Goal: Transaction & Acquisition: Purchase product/service

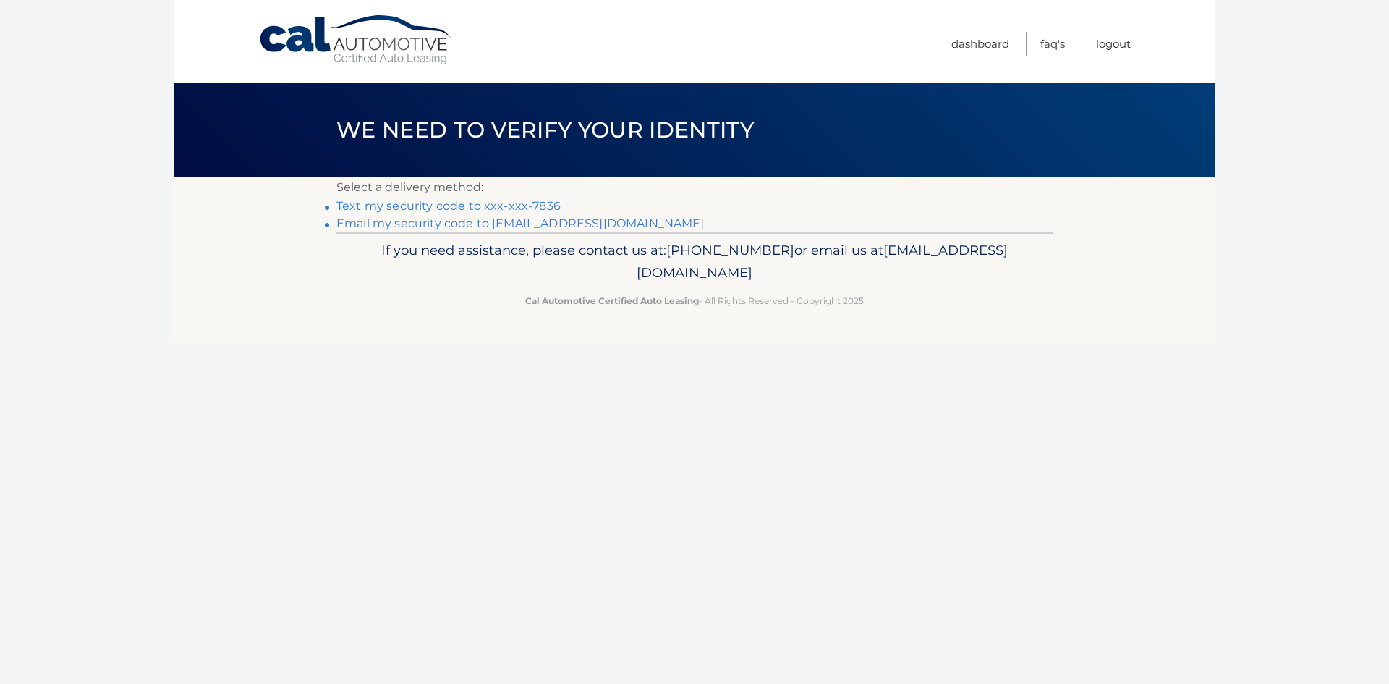
click at [475, 208] on link "Text my security code to xxx-xxx-7836" at bounding box center [448, 206] width 224 height 14
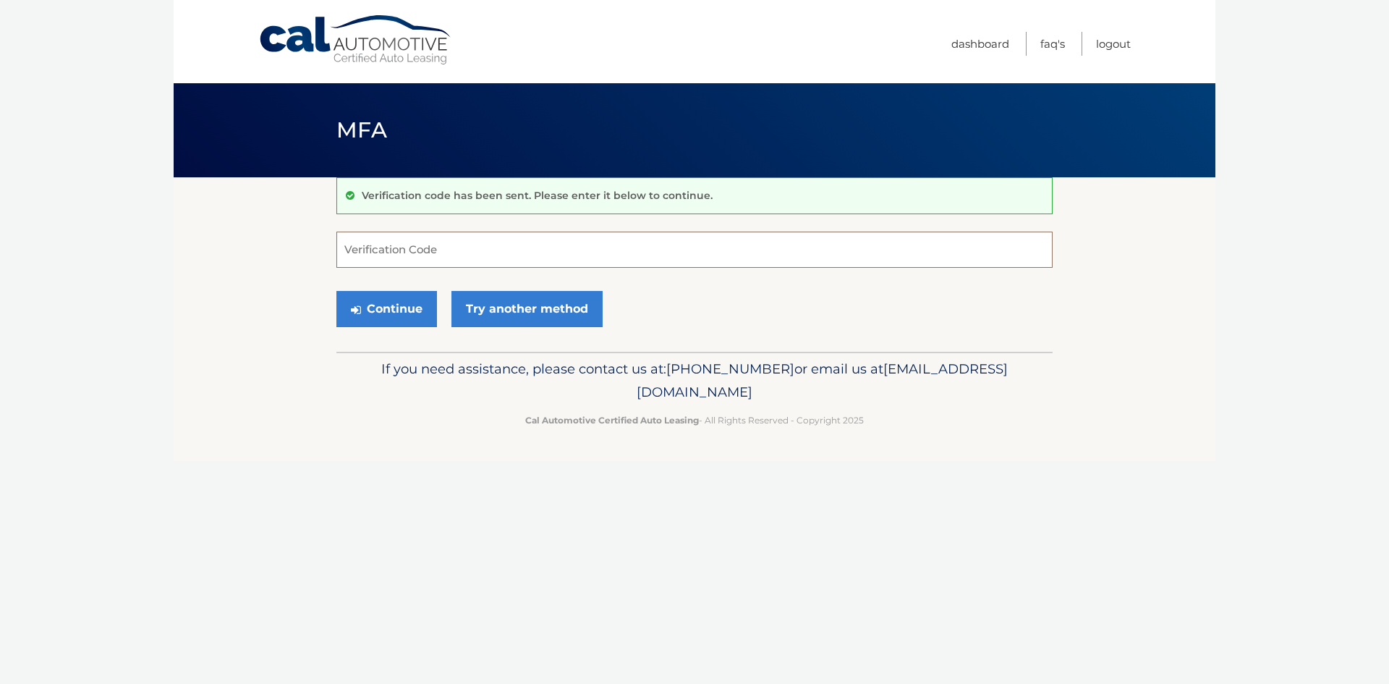
click at [419, 253] on input "Verification Code" at bounding box center [694, 249] width 716 height 36
type input "957339"
click at [336, 291] on button "Continue" at bounding box center [386, 309] width 101 height 36
click at [389, 286] on div "Continue Try another method" at bounding box center [694, 309] width 716 height 49
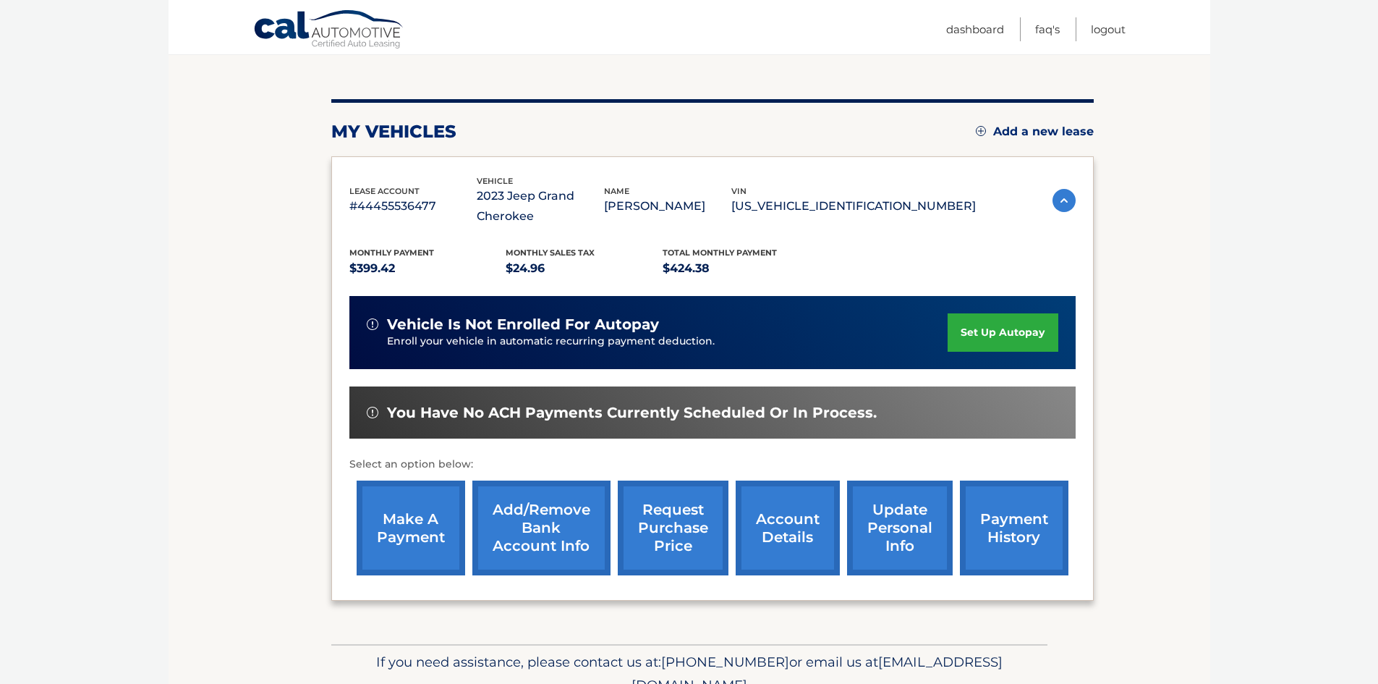
scroll to position [145, 0]
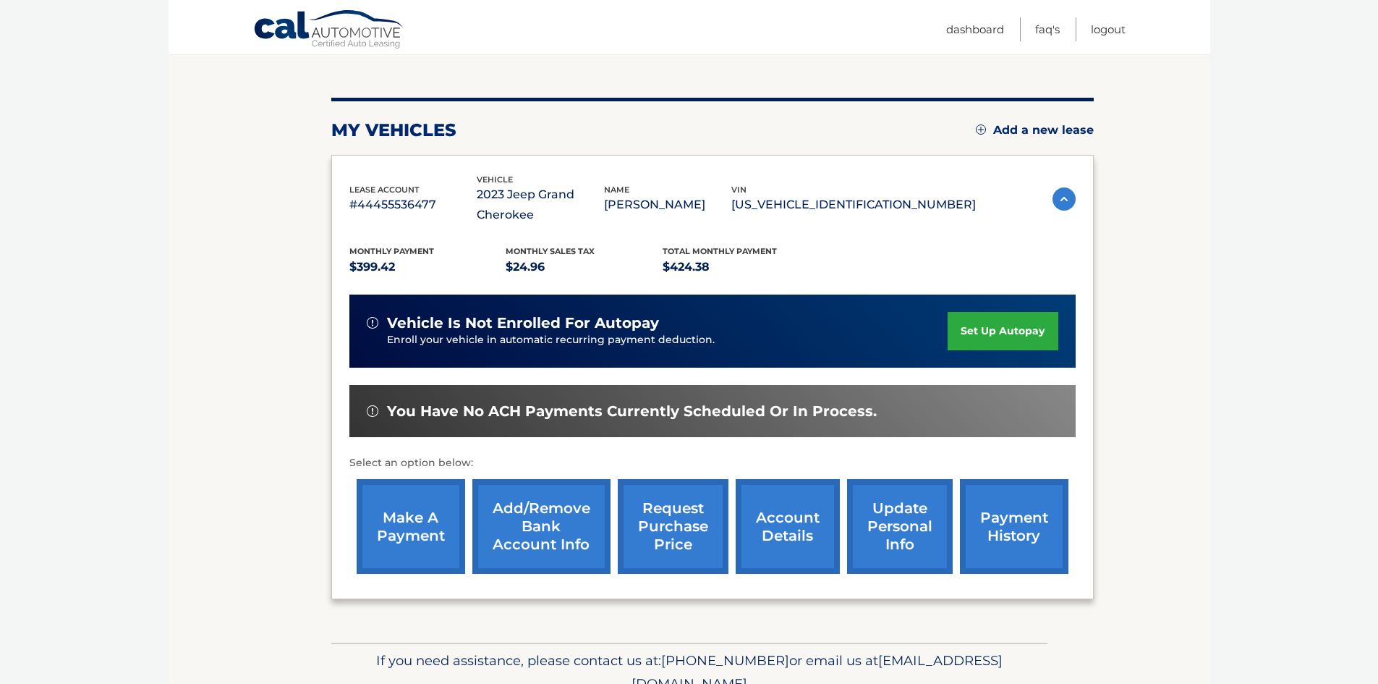
click at [416, 522] on link "make a payment" at bounding box center [411, 526] width 109 height 95
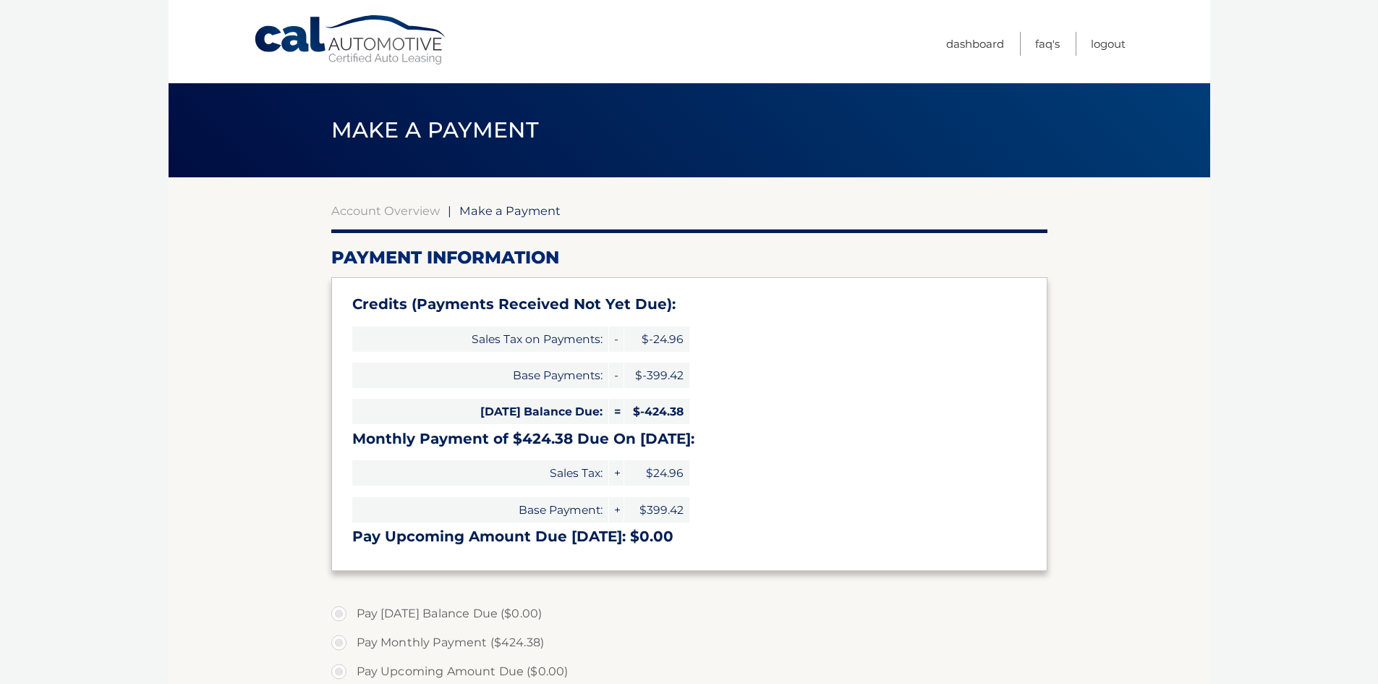
type input "0"
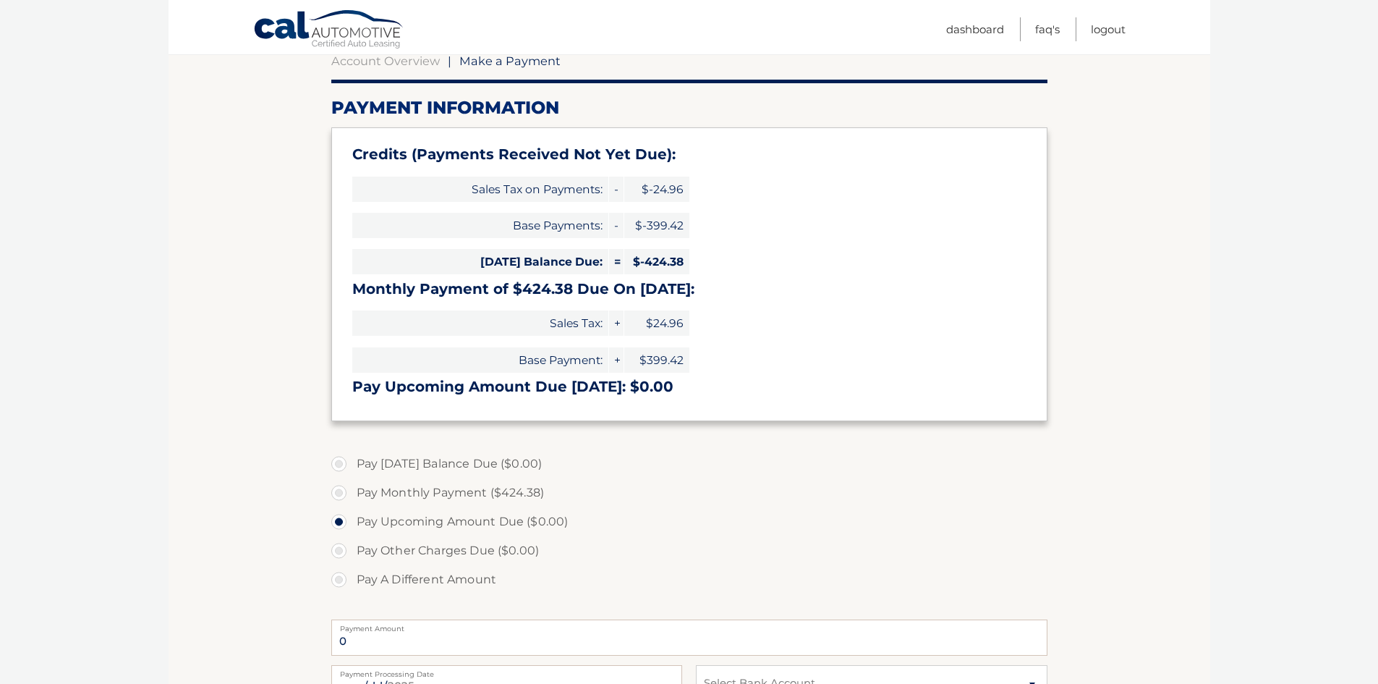
scroll to position [217, 0]
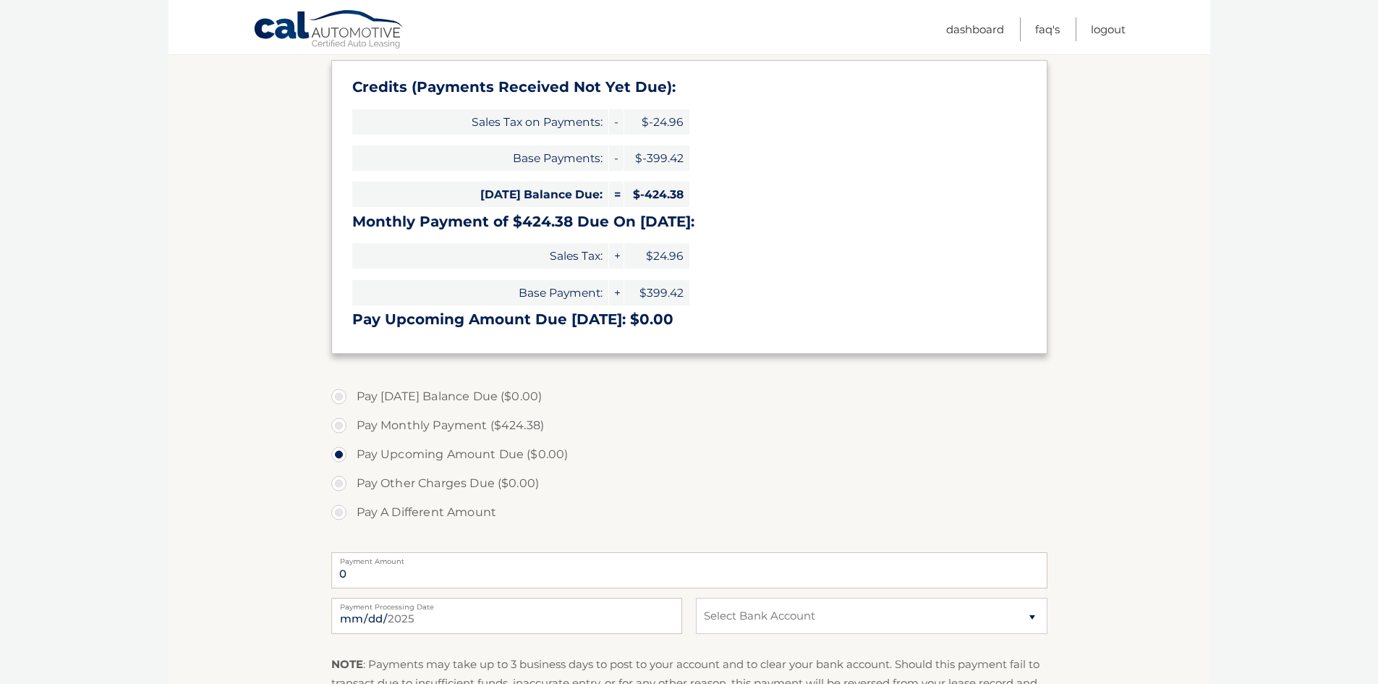
click at [377, 426] on label "Pay Monthly Payment ($424.38)" at bounding box center [689, 425] width 716 height 29
click at [352, 426] on input "Pay Monthly Payment ($424.38)" at bounding box center [344, 422] width 14 height 23
radio input "true"
type input "424.38"
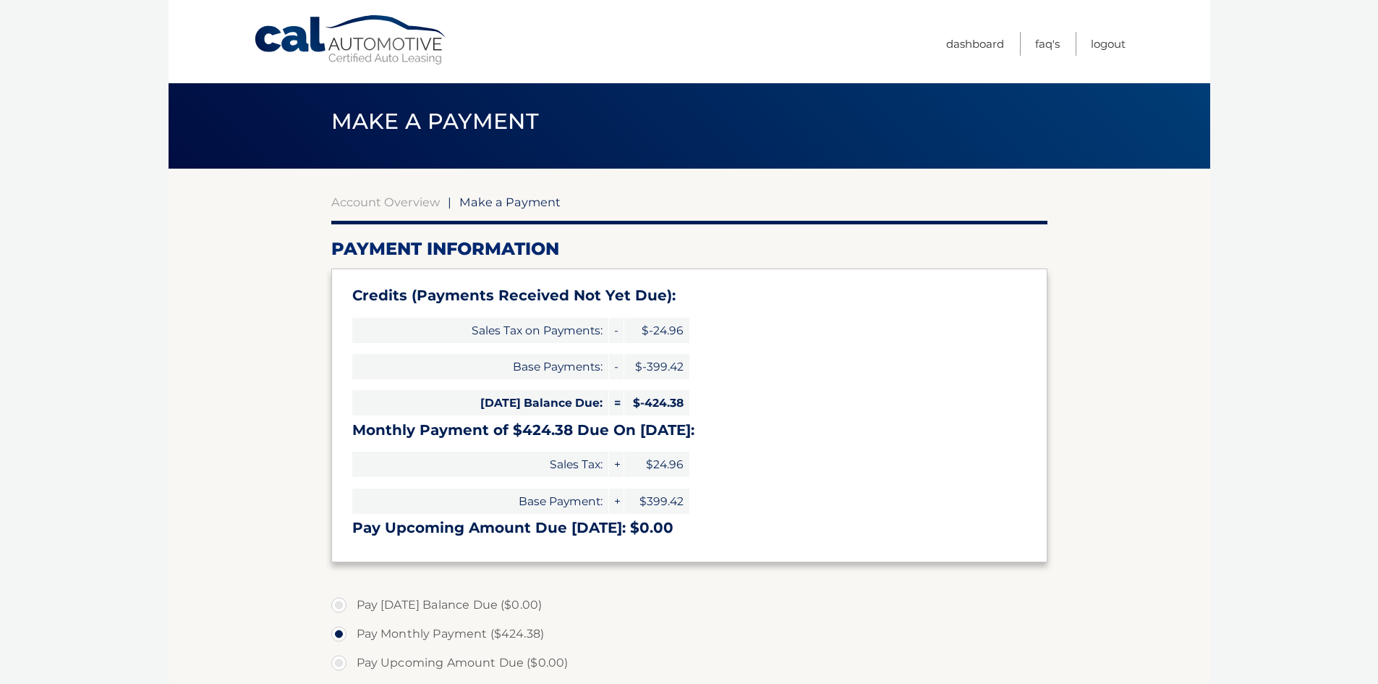
scroll to position [0, 0]
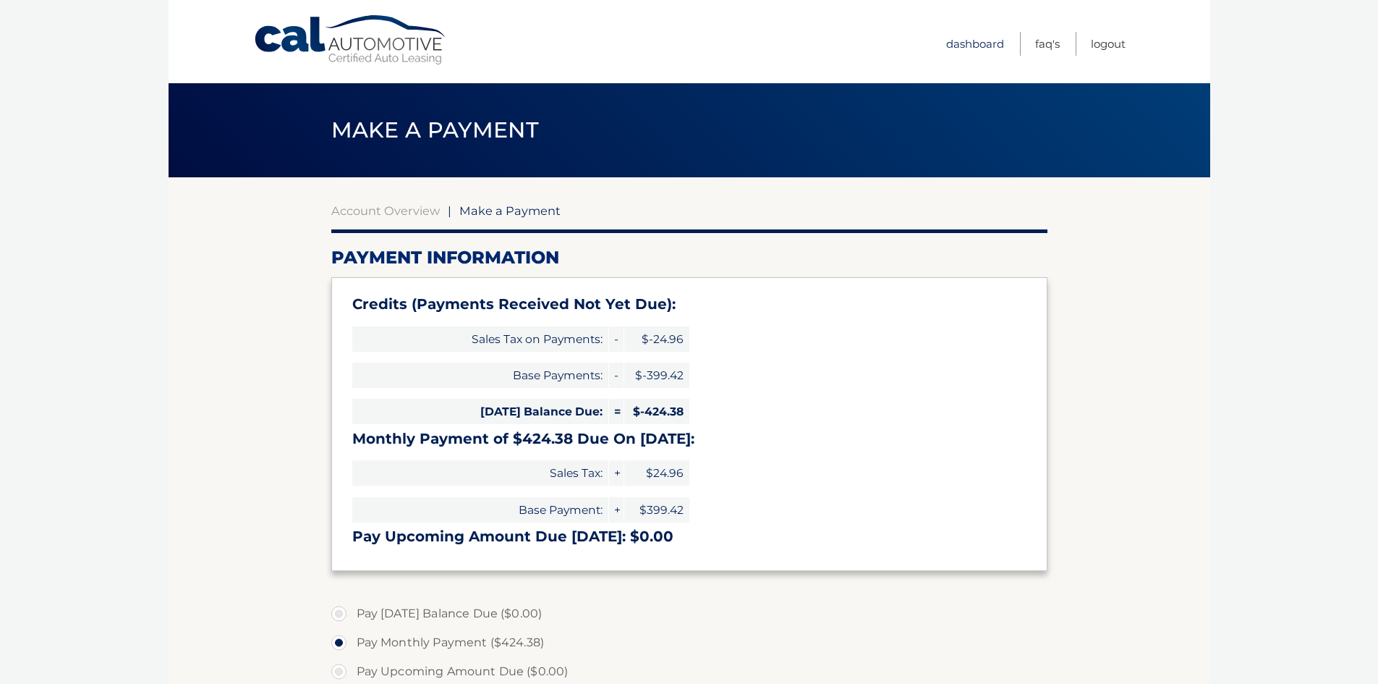
click at [974, 51] on link "Dashboard" at bounding box center [975, 44] width 58 height 24
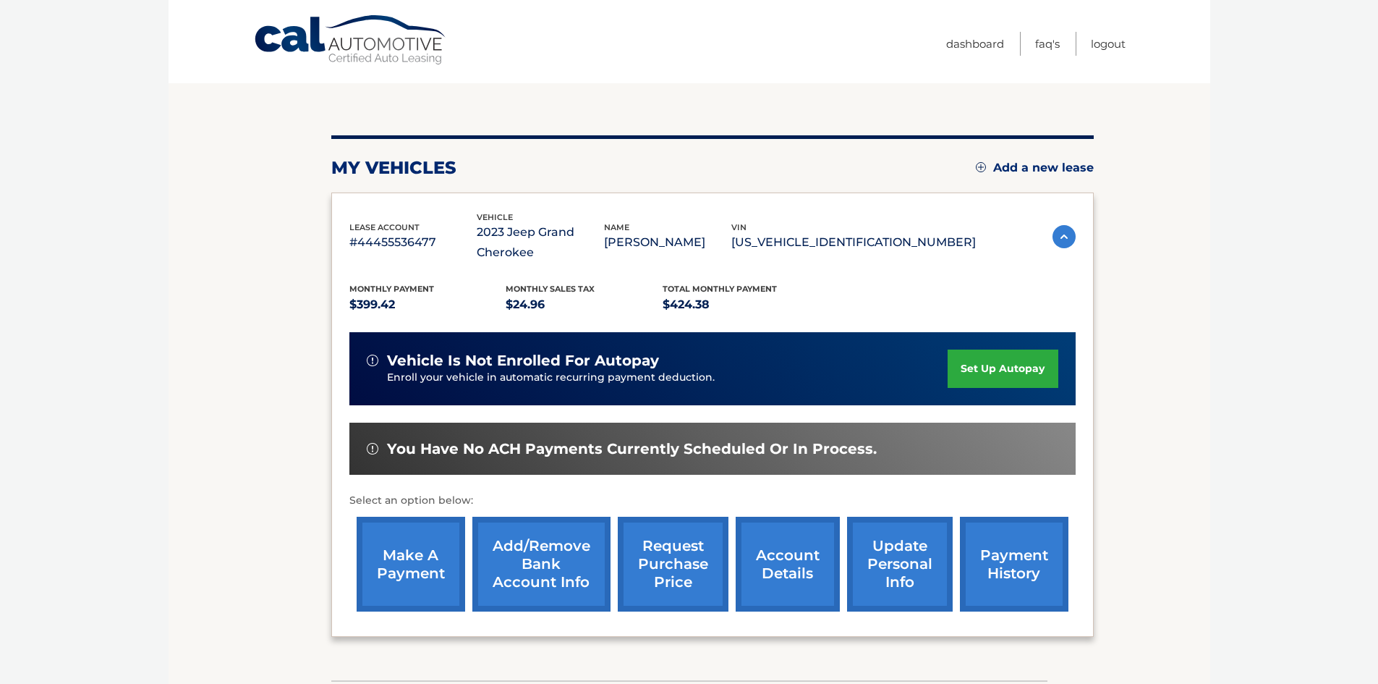
scroll to position [145, 0]
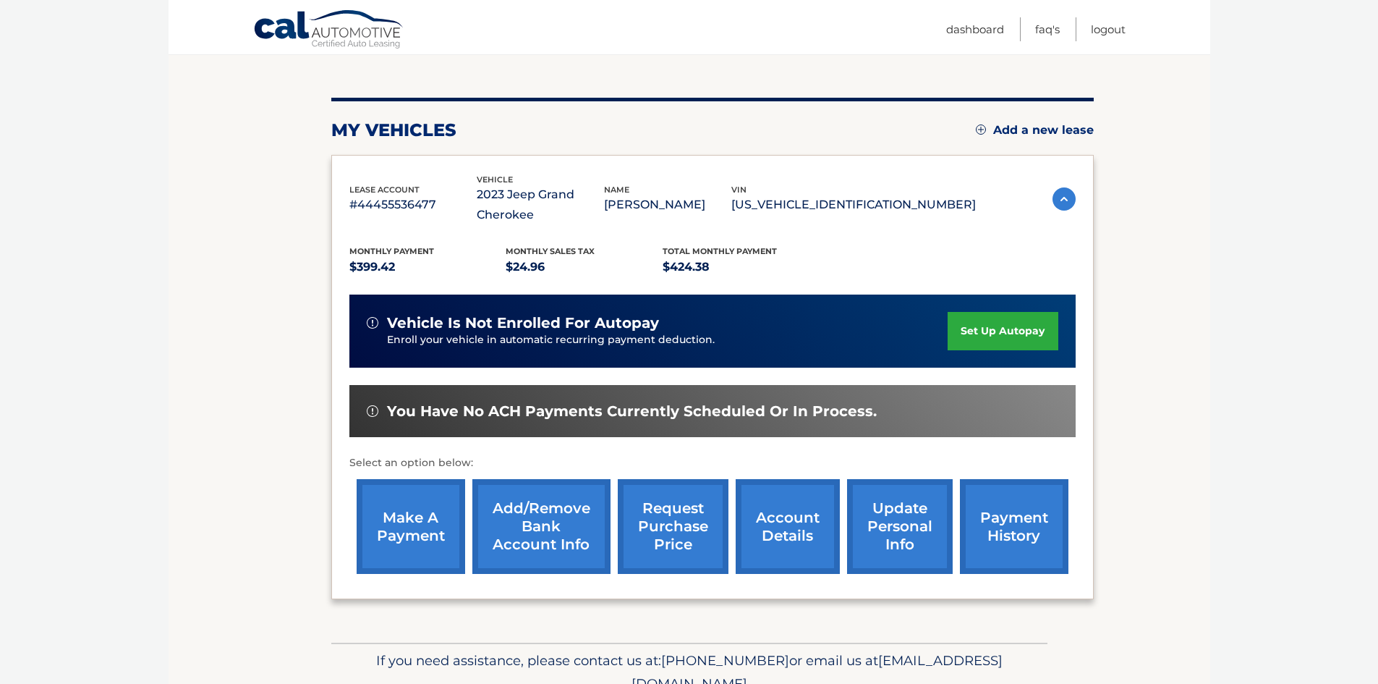
click at [1034, 530] on link "payment history" at bounding box center [1014, 526] width 109 height 95
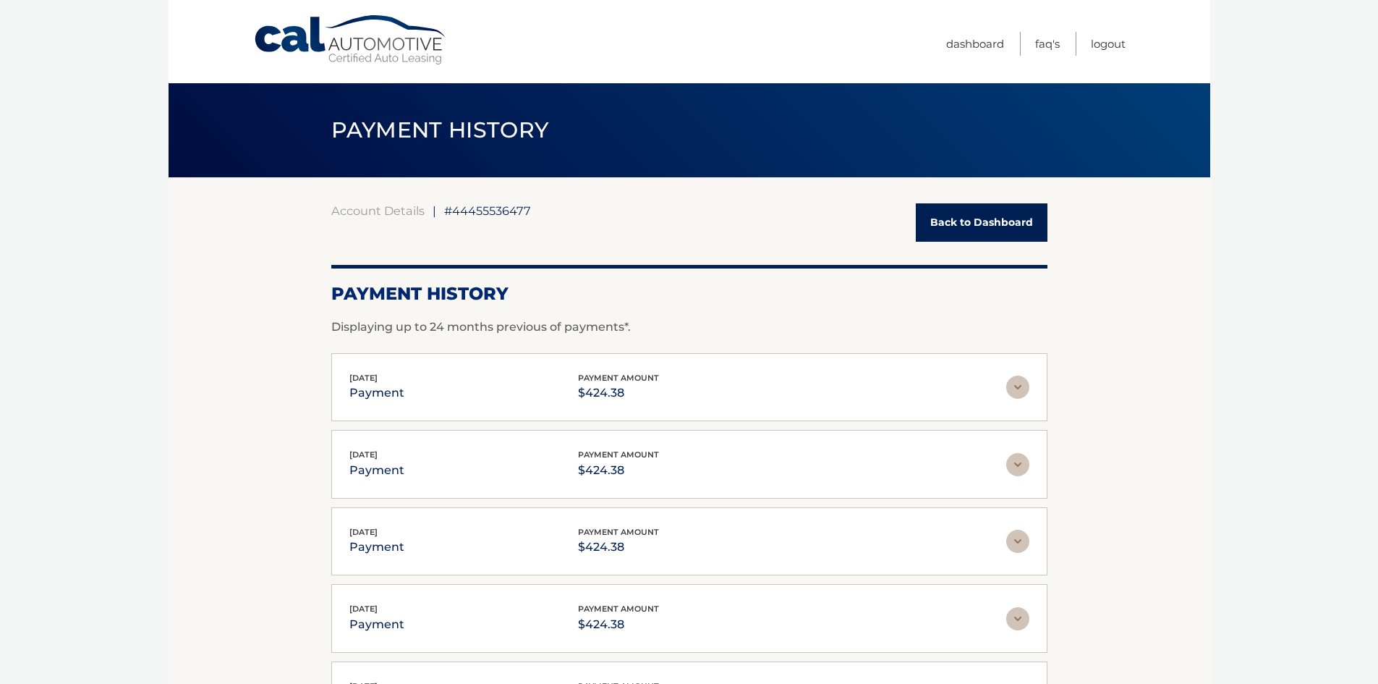
click at [676, 387] on div "Jul 31, 2025 payment payment amount $424.38" at bounding box center [677, 387] width 657 height 33
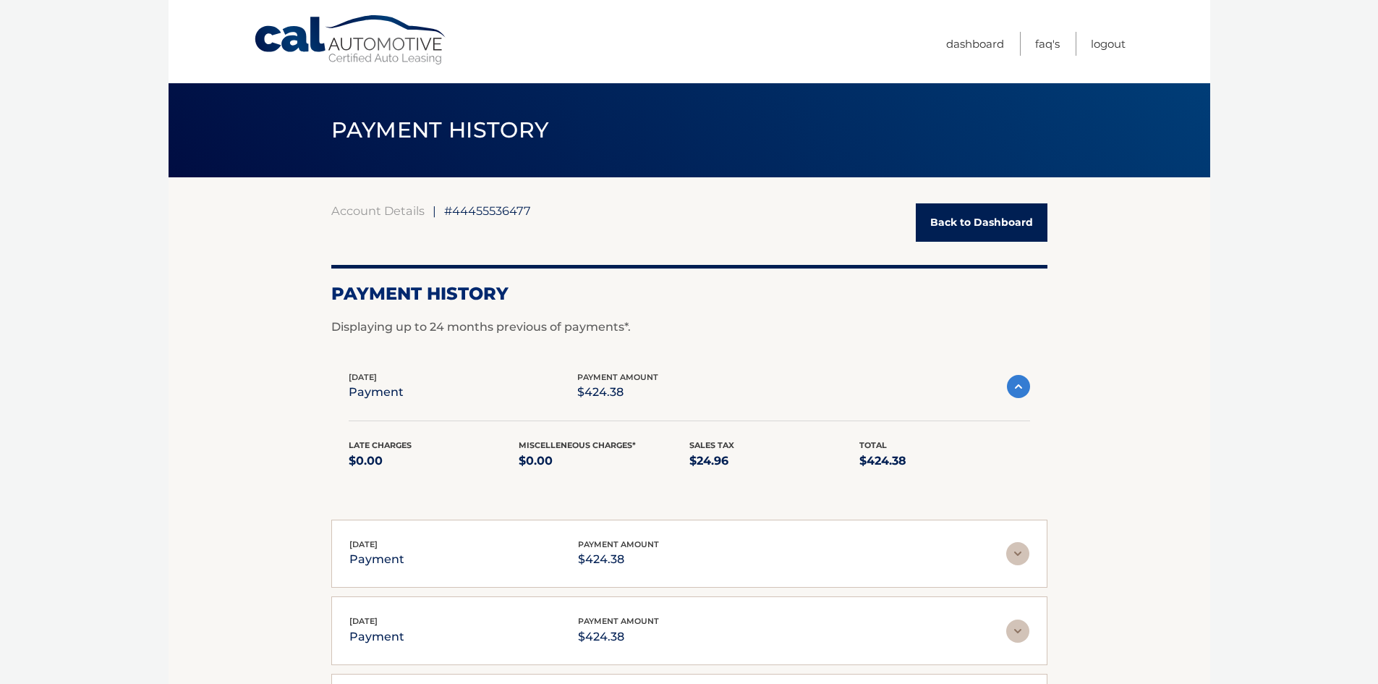
click at [1039, 393] on div "Jul 31, 2025 payment payment amount $424.38 Late Charges $0.00 Miscelleneous Ch…" at bounding box center [689, 429] width 716 height 152
click at [977, 228] on link "Back to Dashboard" at bounding box center [982, 222] width 132 height 38
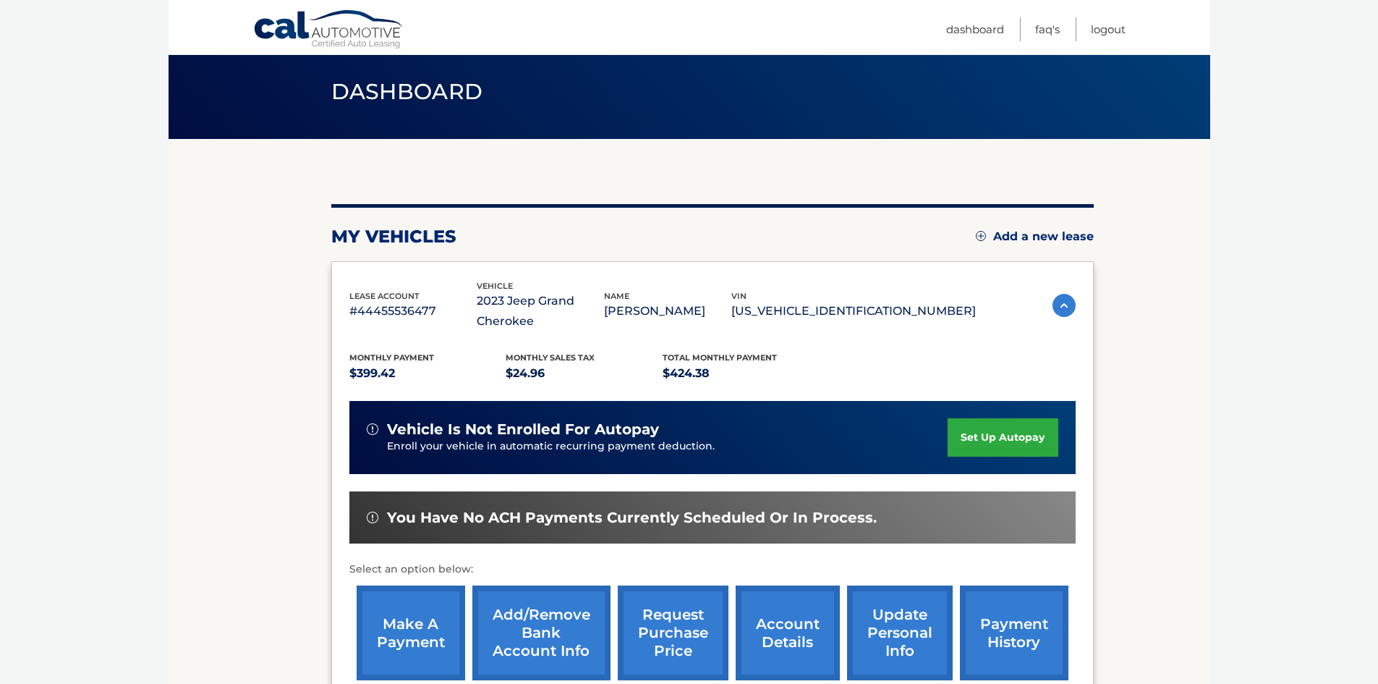
scroll to position [72, 0]
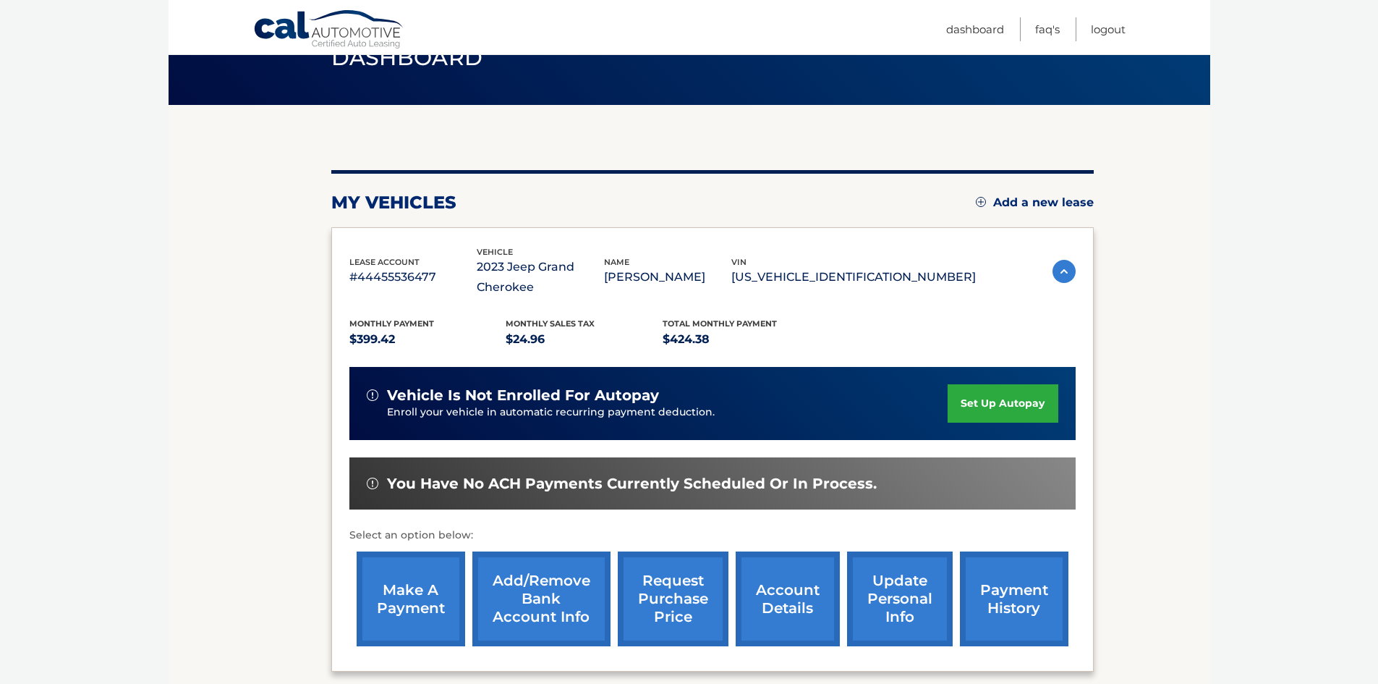
click at [416, 592] on link "make a payment" at bounding box center [411, 598] width 109 height 95
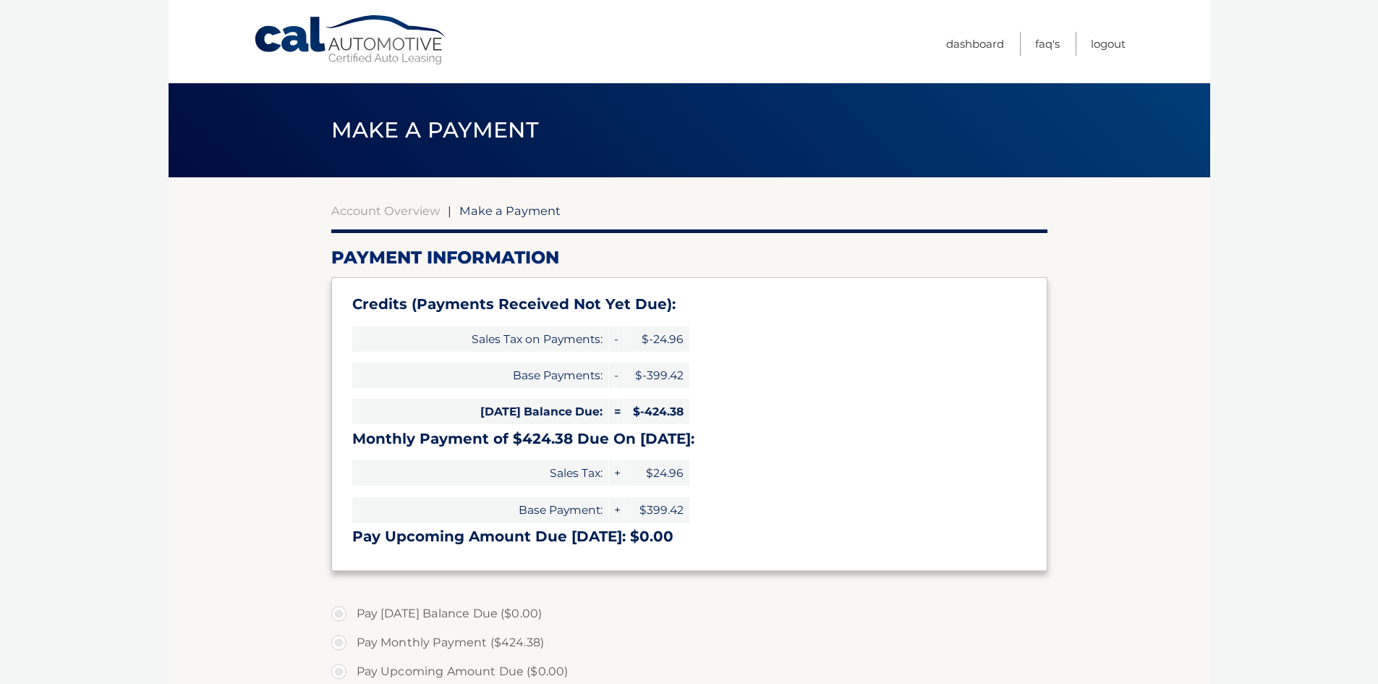
type input "0"
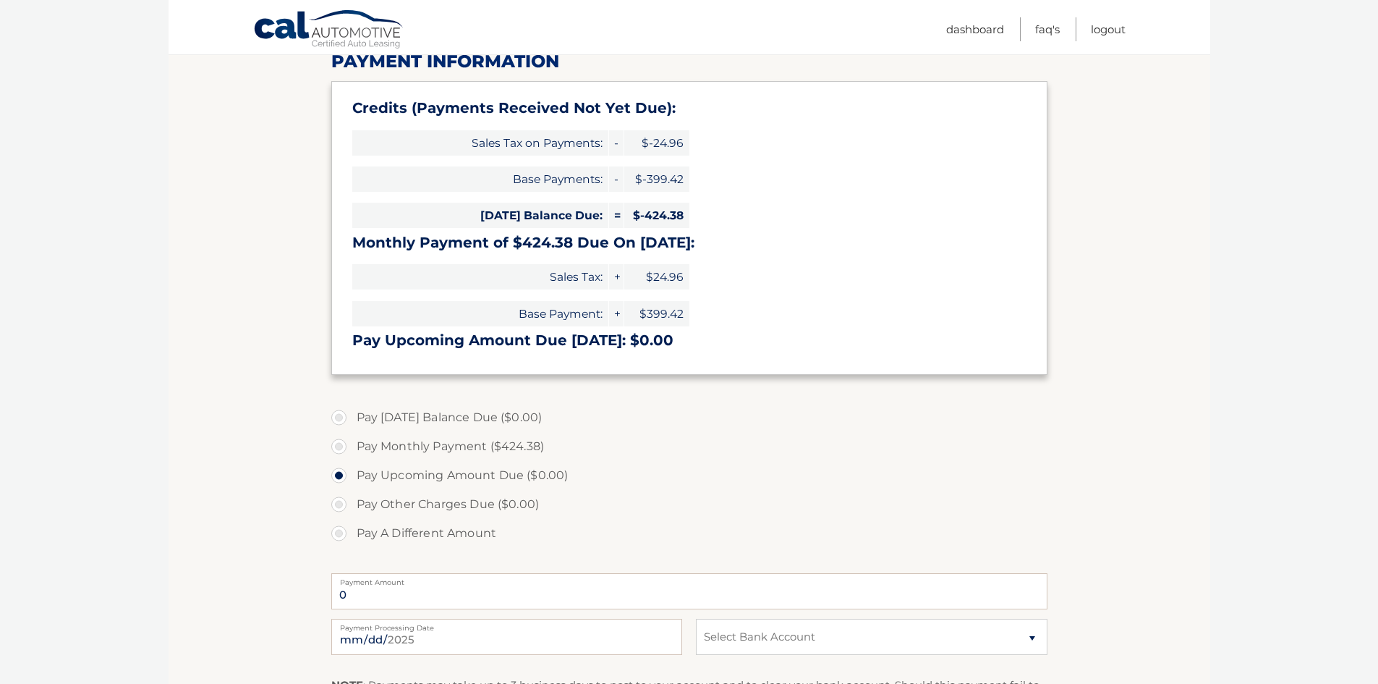
scroll to position [217, 0]
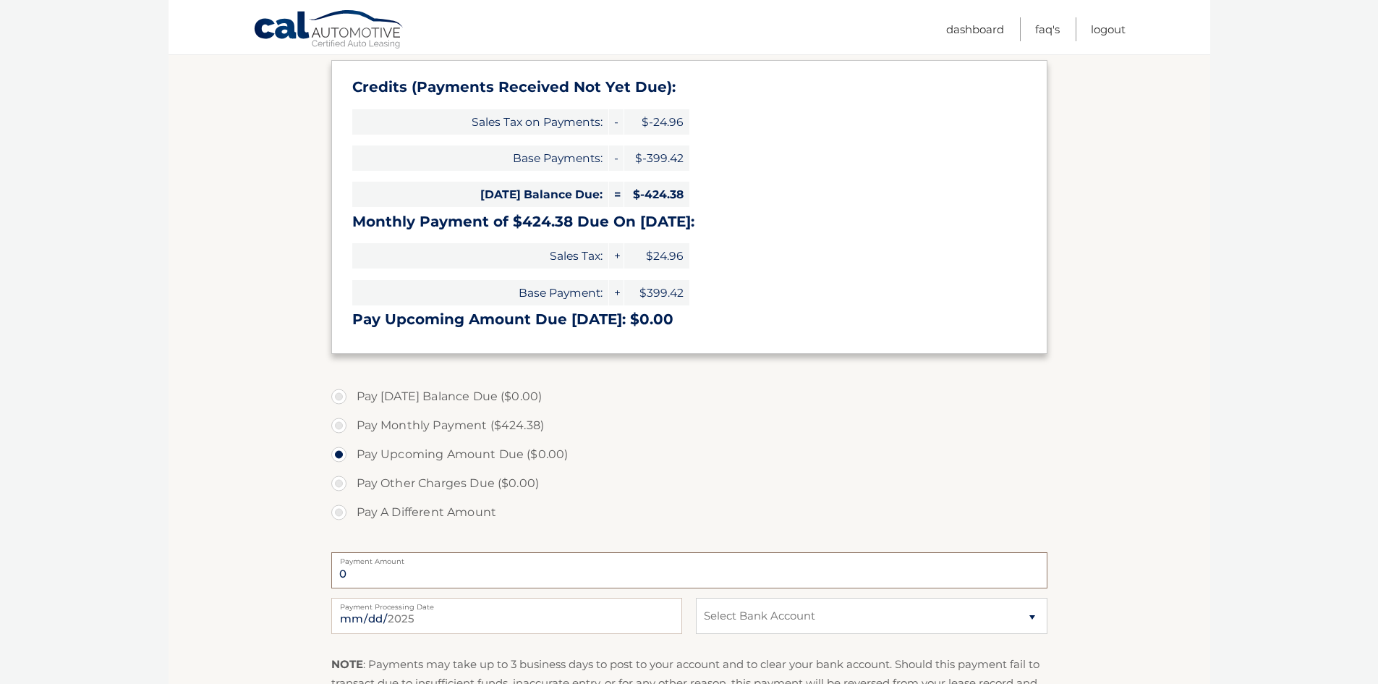
click at [380, 567] on input "0" at bounding box center [689, 570] width 716 height 36
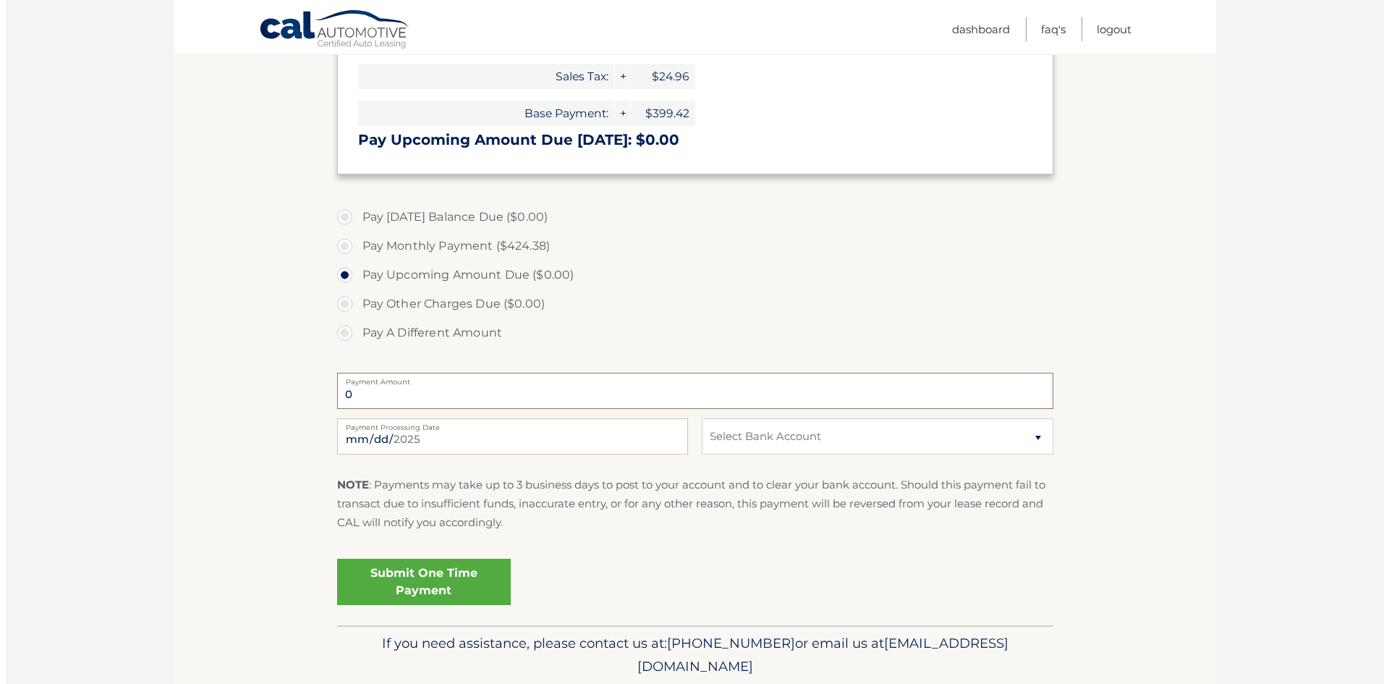
scroll to position [434, 0]
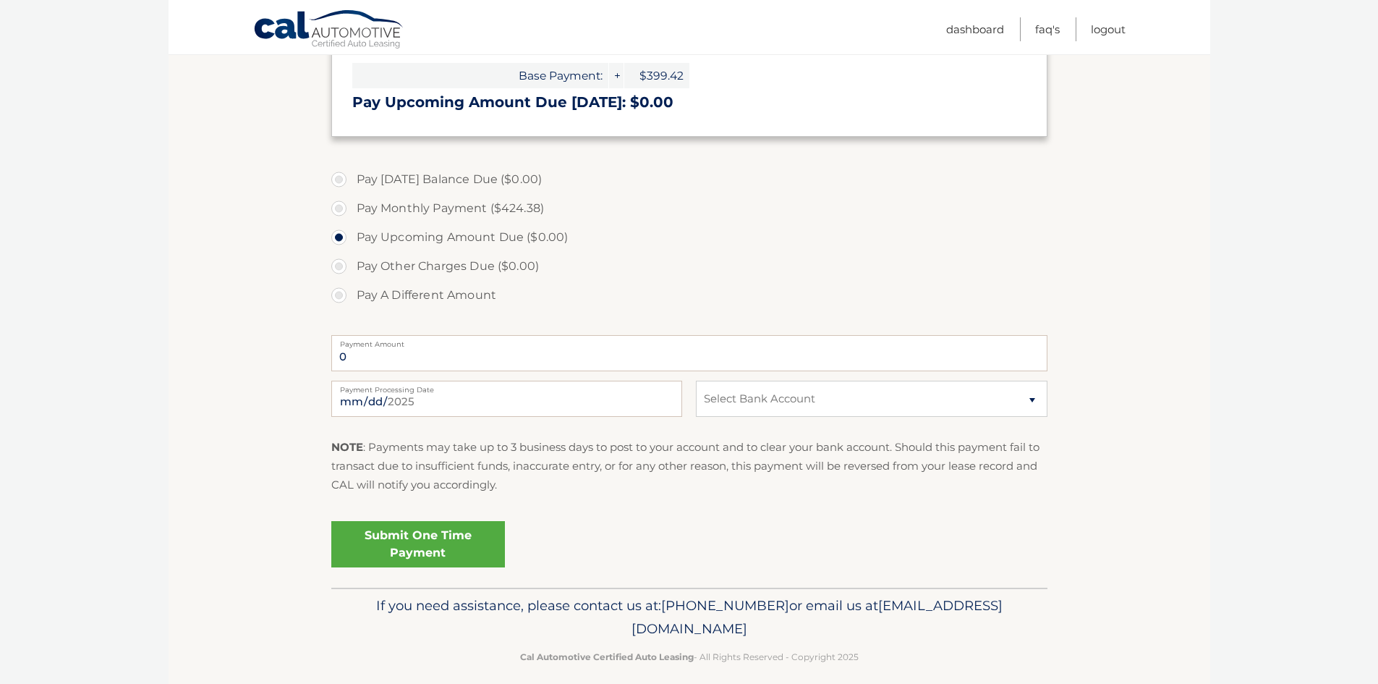
click at [373, 207] on label "Pay Monthly Payment ($424.38)" at bounding box center [689, 208] width 716 height 29
click at [352, 207] on input "Pay Monthly Payment ($424.38)" at bounding box center [344, 205] width 14 height 23
radio input "true"
type input "424.38"
click at [821, 395] on select "Select Bank Account Savings WINCHESTER SAVINGS BANK *****8568 Checking CITIZENS…" at bounding box center [871, 398] width 351 height 36
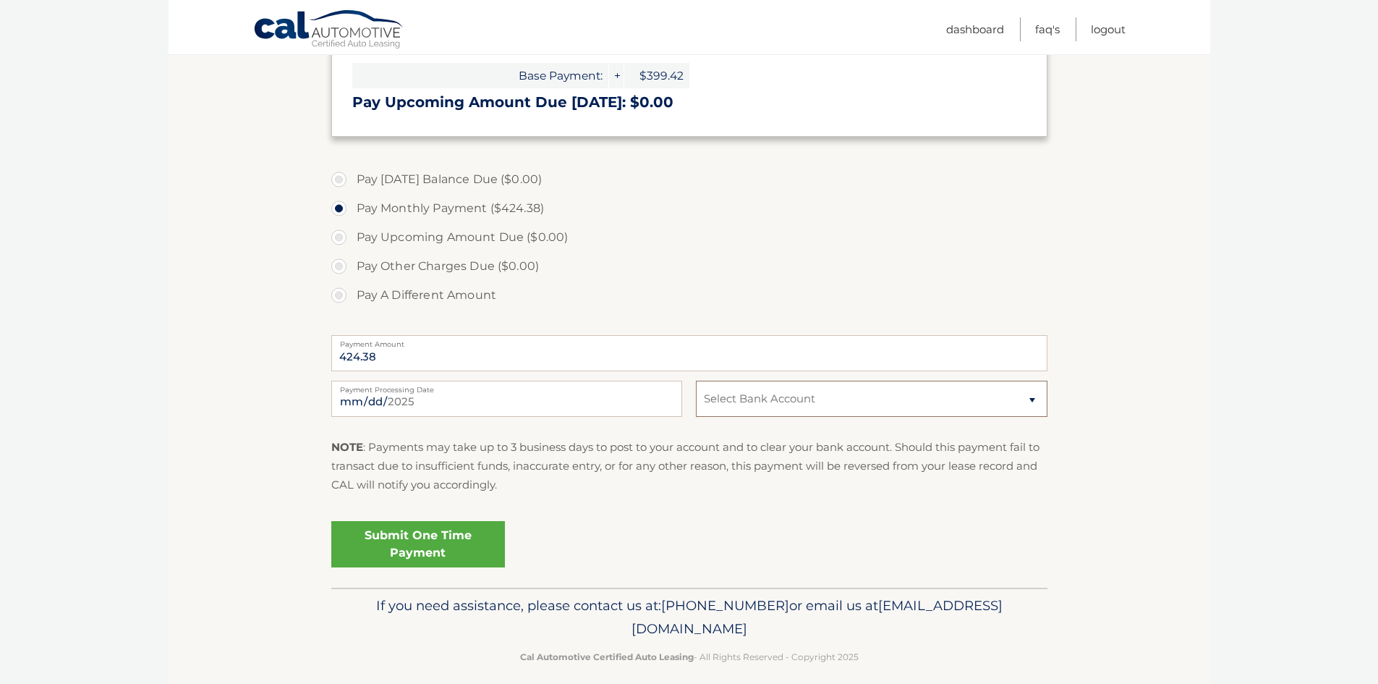
select select "MDMwZjJhNGUtNGEyZi00ZDYwLTlmZmQtNjI2MmIzMDgyZTNh"
click at [696, 380] on select "Select Bank Account Savings WINCHESTER SAVINGS BANK *****8568 Checking CITIZENS…" at bounding box center [871, 398] width 351 height 36
click at [440, 549] on link "Submit One Time Payment" at bounding box center [418, 544] width 174 height 46
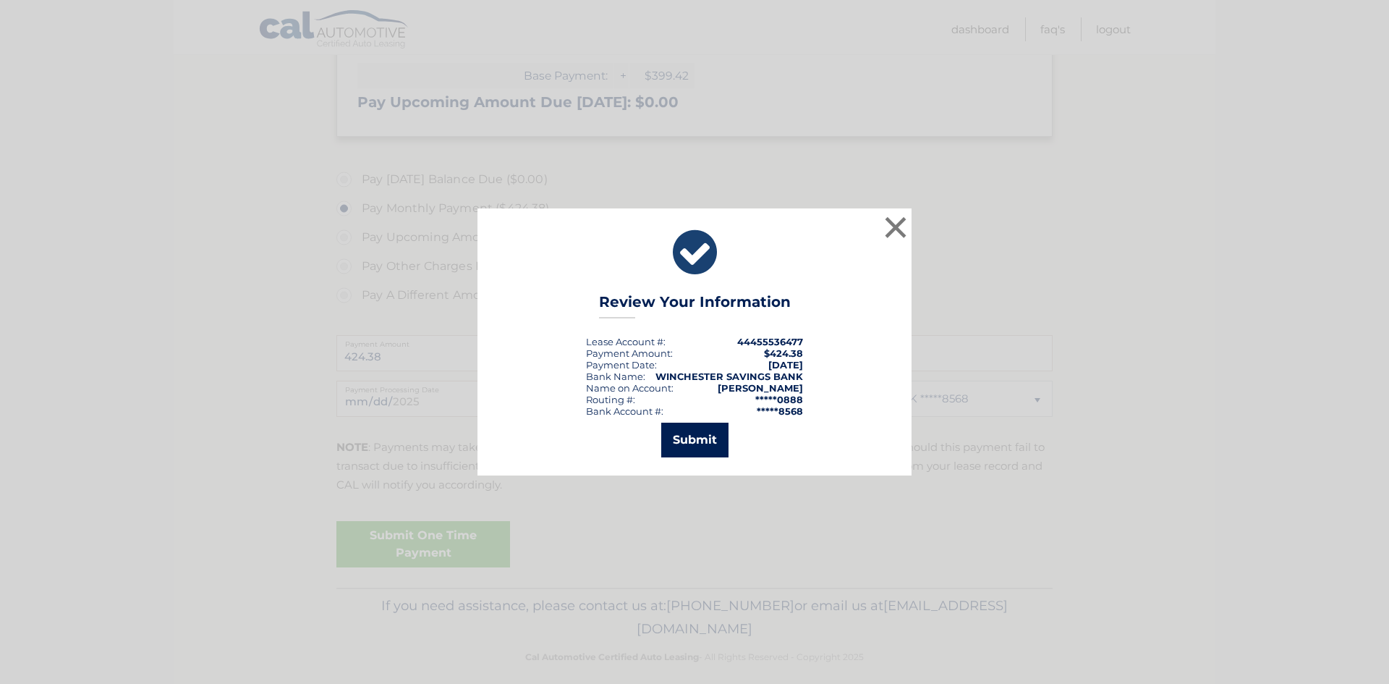
click at [697, 438] on button "Submit" at bounding box center [694, 439] width 67 height 35
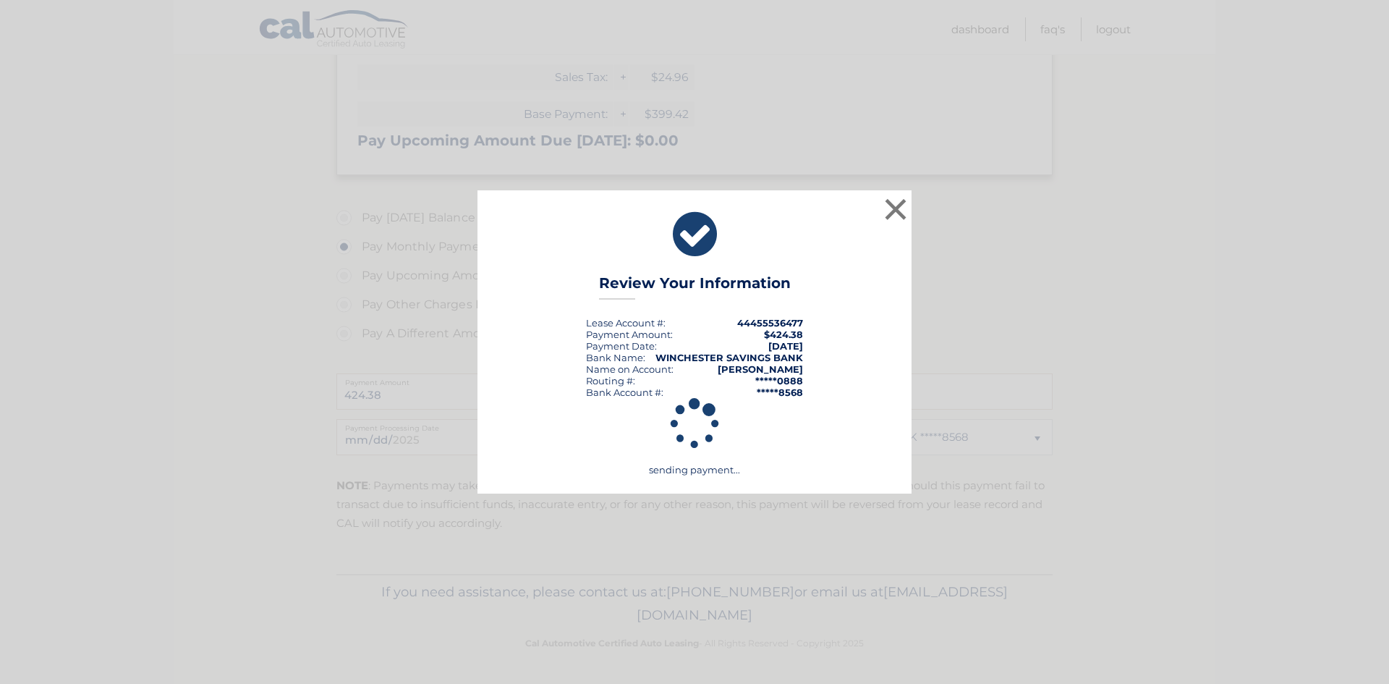
scroll to position [396, 0]
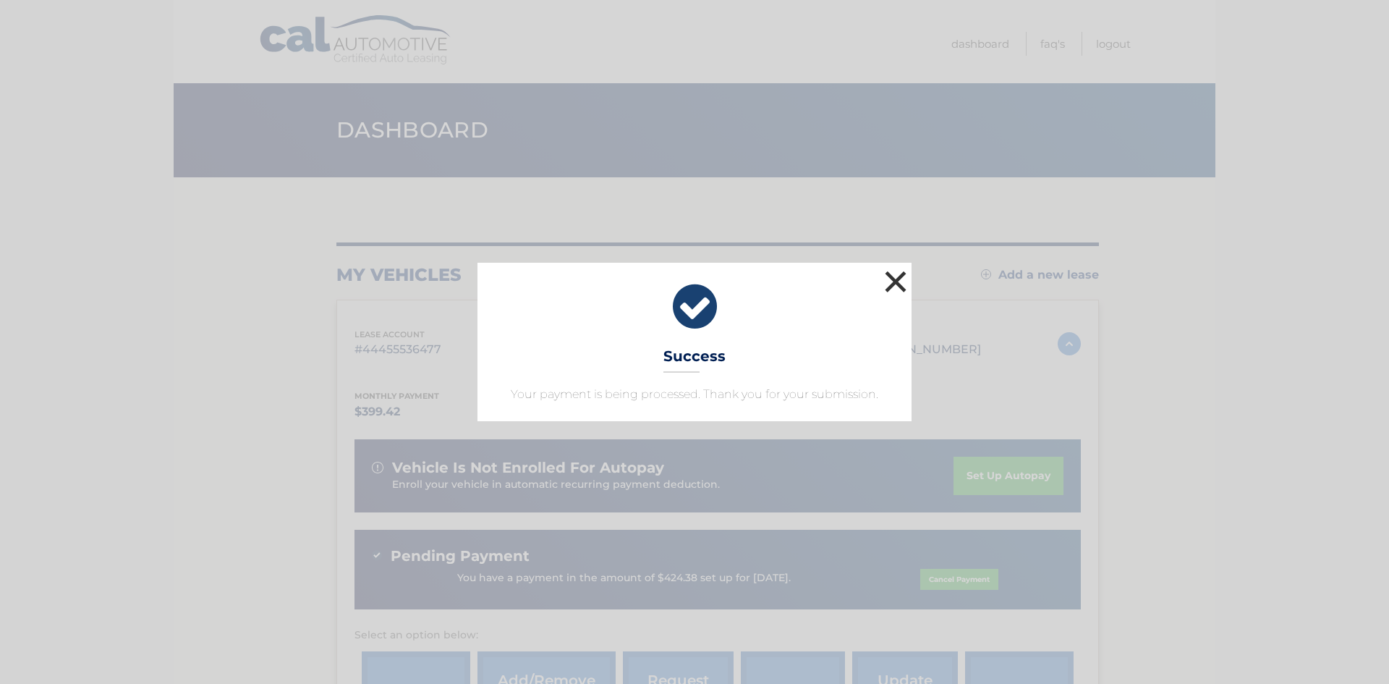
drag, startPoint x: 885, startPoint y: 282, endPoint x: 961, endPoint y: 329, distance: 88.7
click at [884, 281] on button "×" at bounding box center [895, 281] width 29 height 29
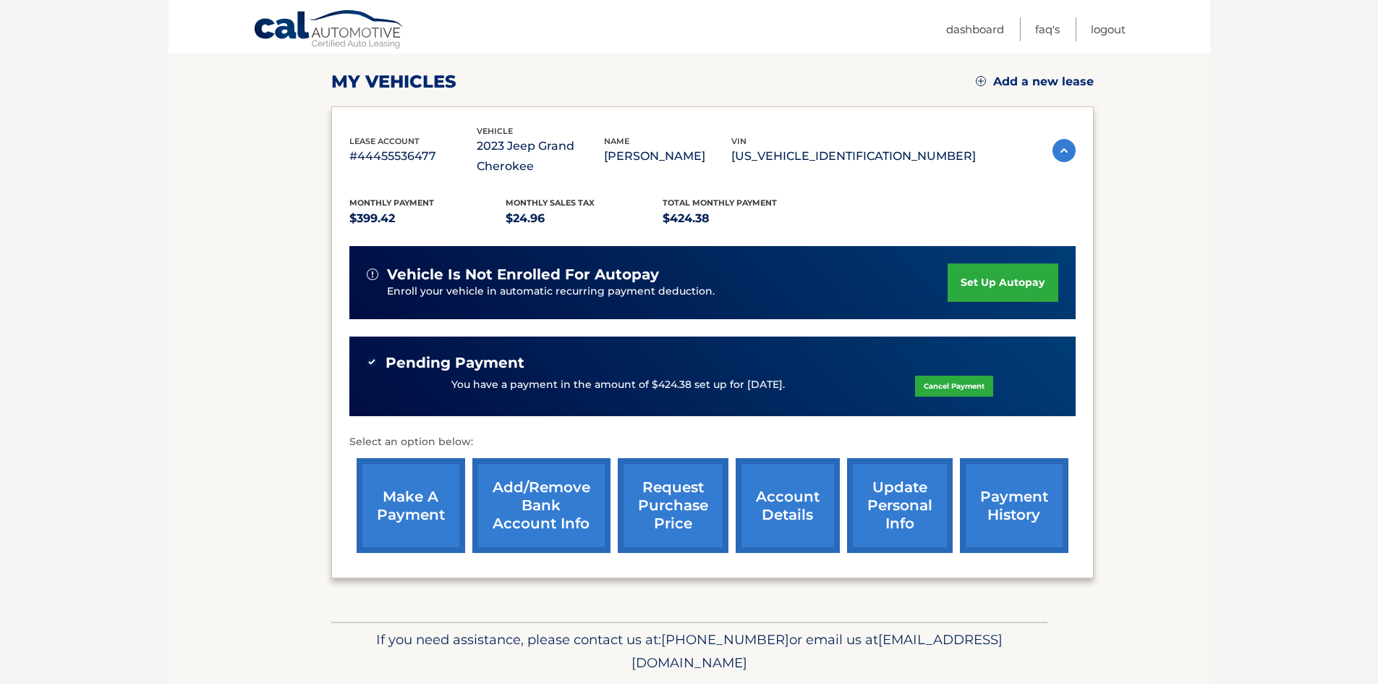
scroll to position [217, 0]
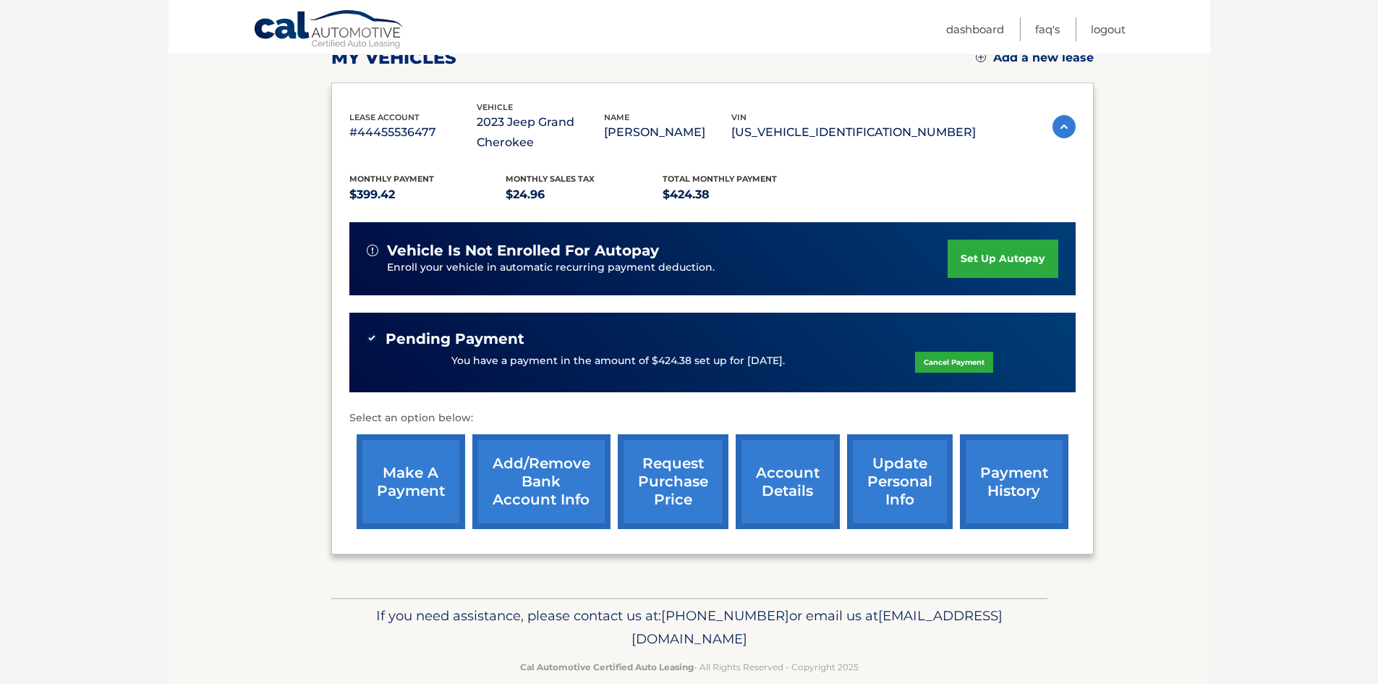
click at [992, 478] on link "payment history" at bounding box center [1014, 481] width 109 height 95
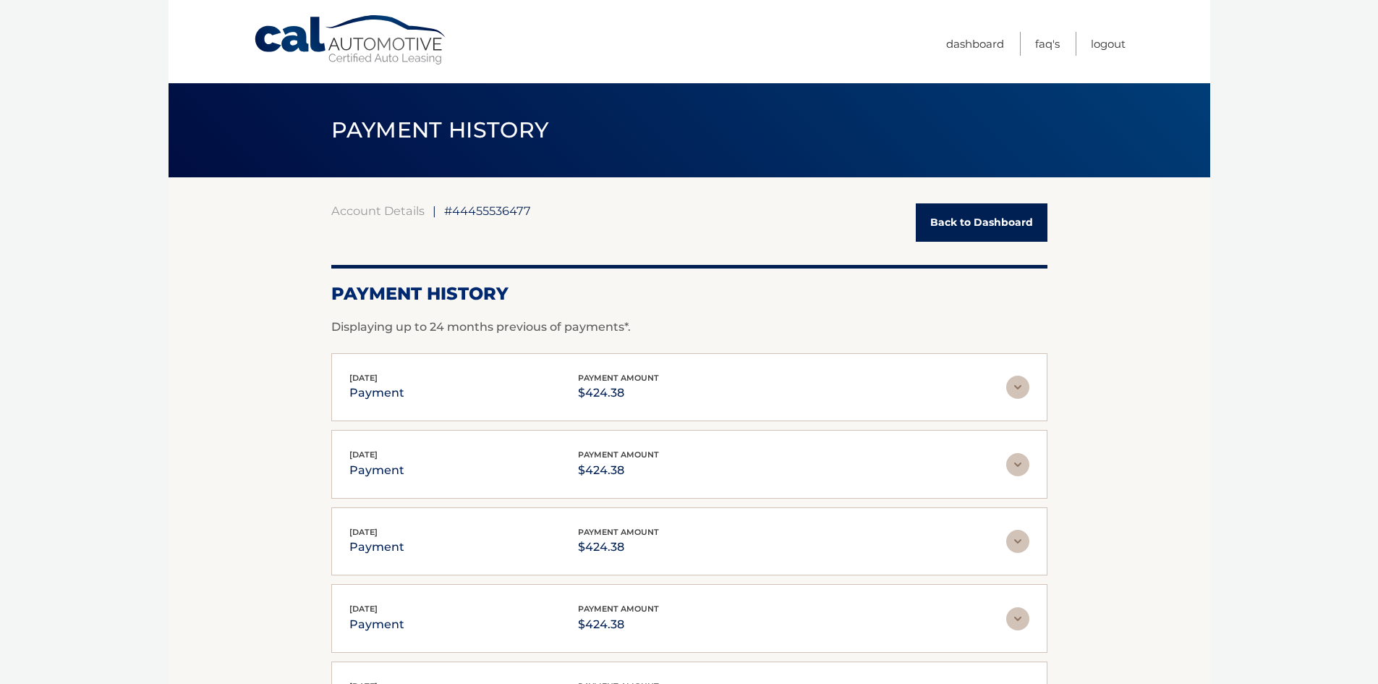
click at [715, 379] on div "[DATE] payment payment amount $424.38" at bounding box center [677, 387] width 657 height 33
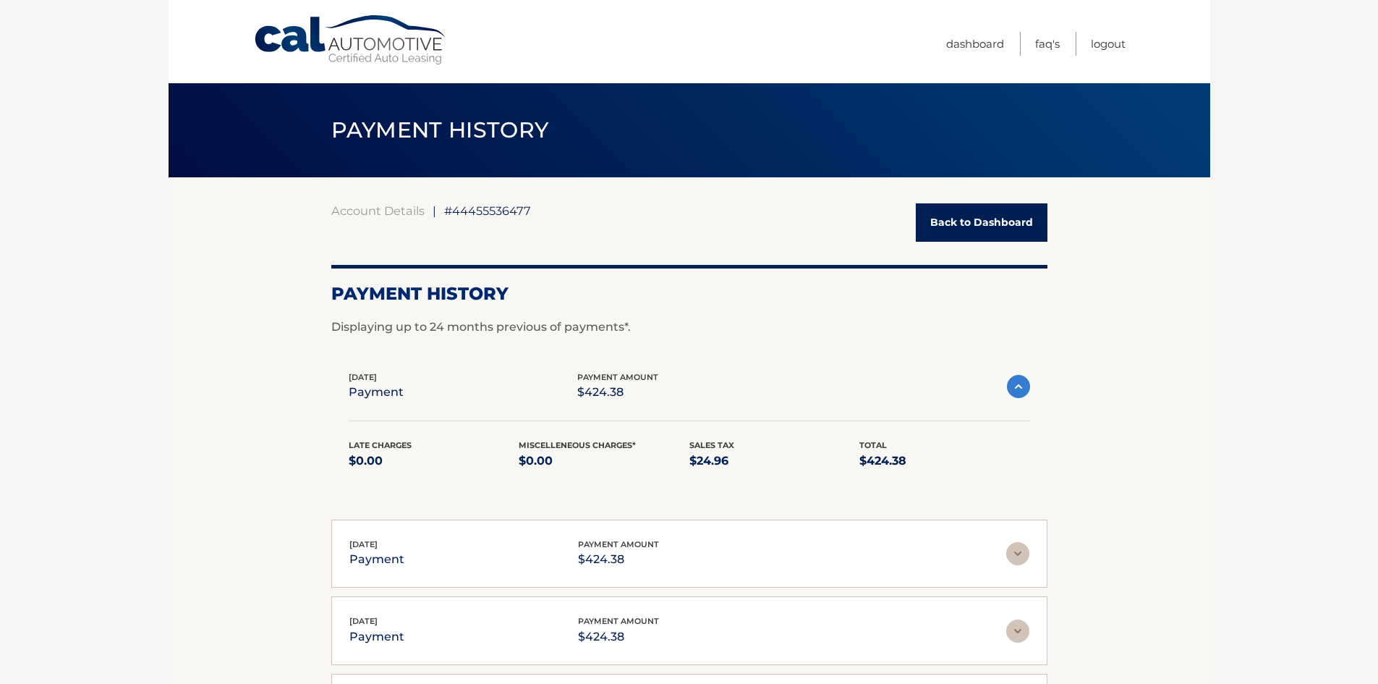
click at [974, 215] on link "Back to Dashboard" at bounding box center [982, 222] width 132 height 38
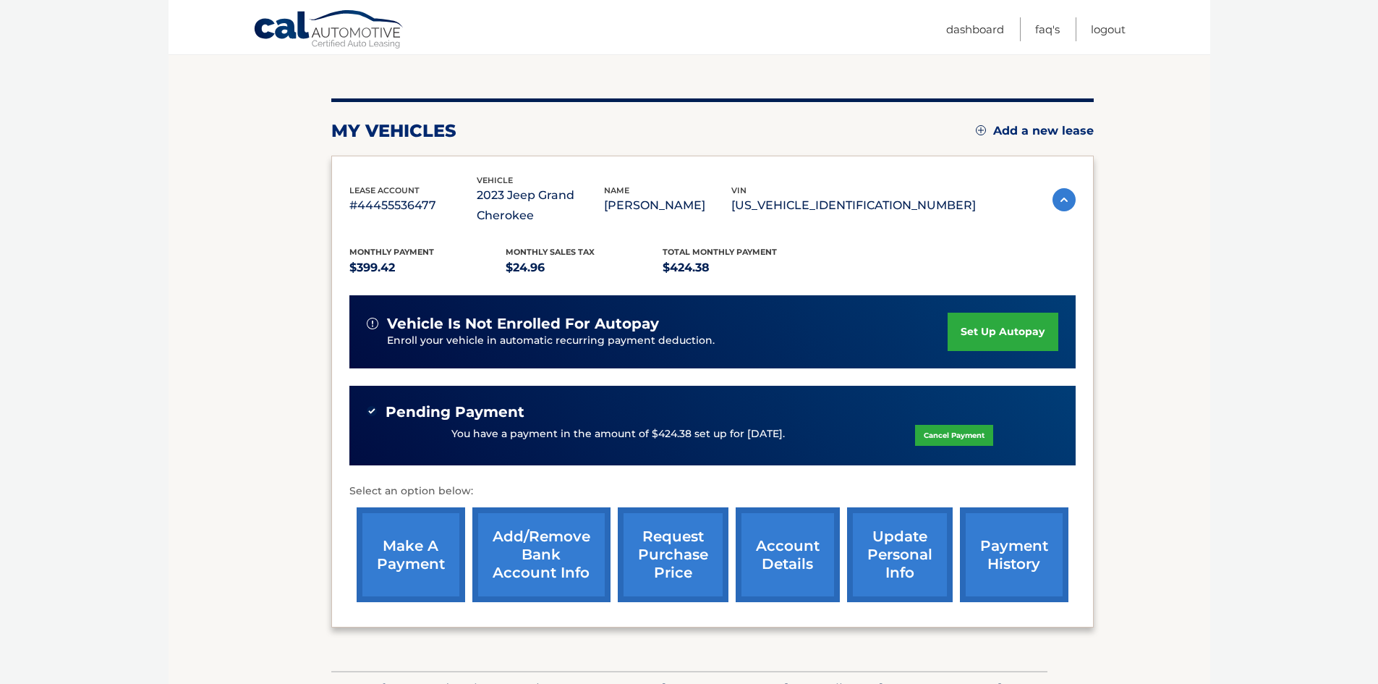
scroll to position [145, 0]
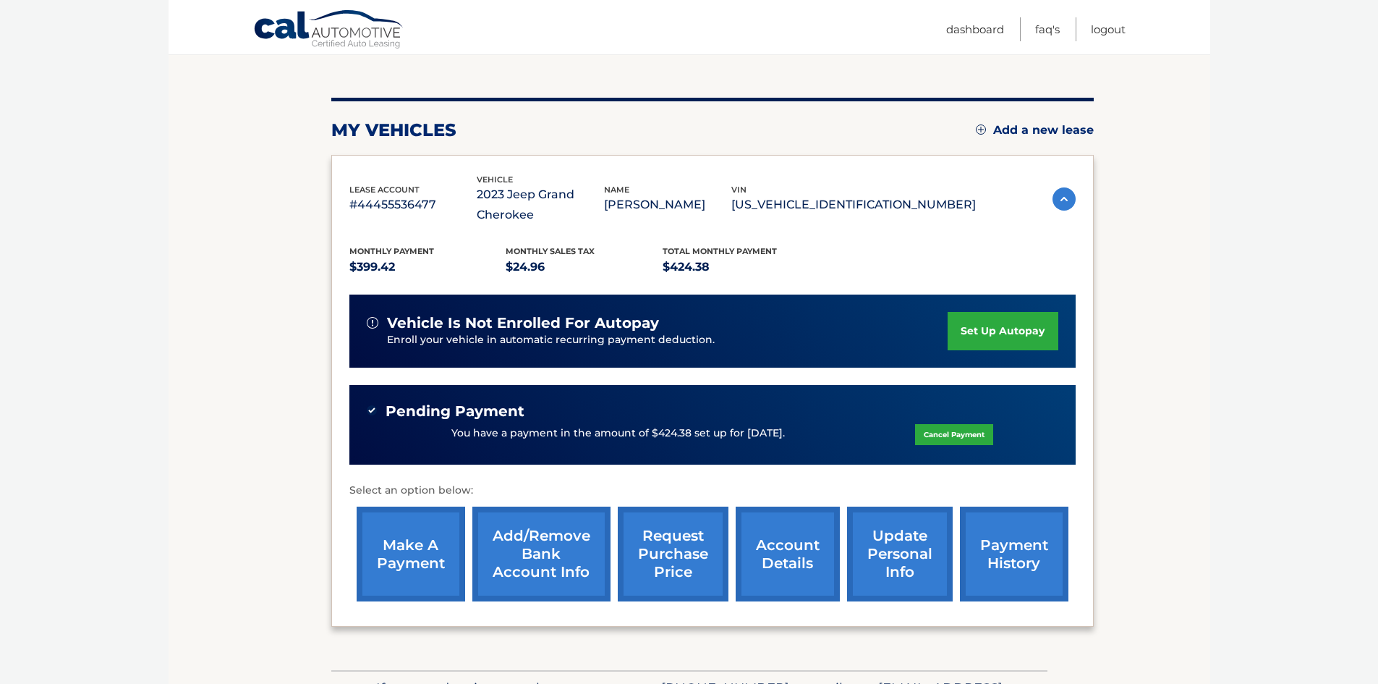
click at [726, 428] on p "You have a payment in the amount of $424.38 set up for 8/25/2025." at bounding box center [617, 433] width 333 height 16
click at [430, 561] on link "make a payment" at bounding box center [411, 553] width 109 height 95
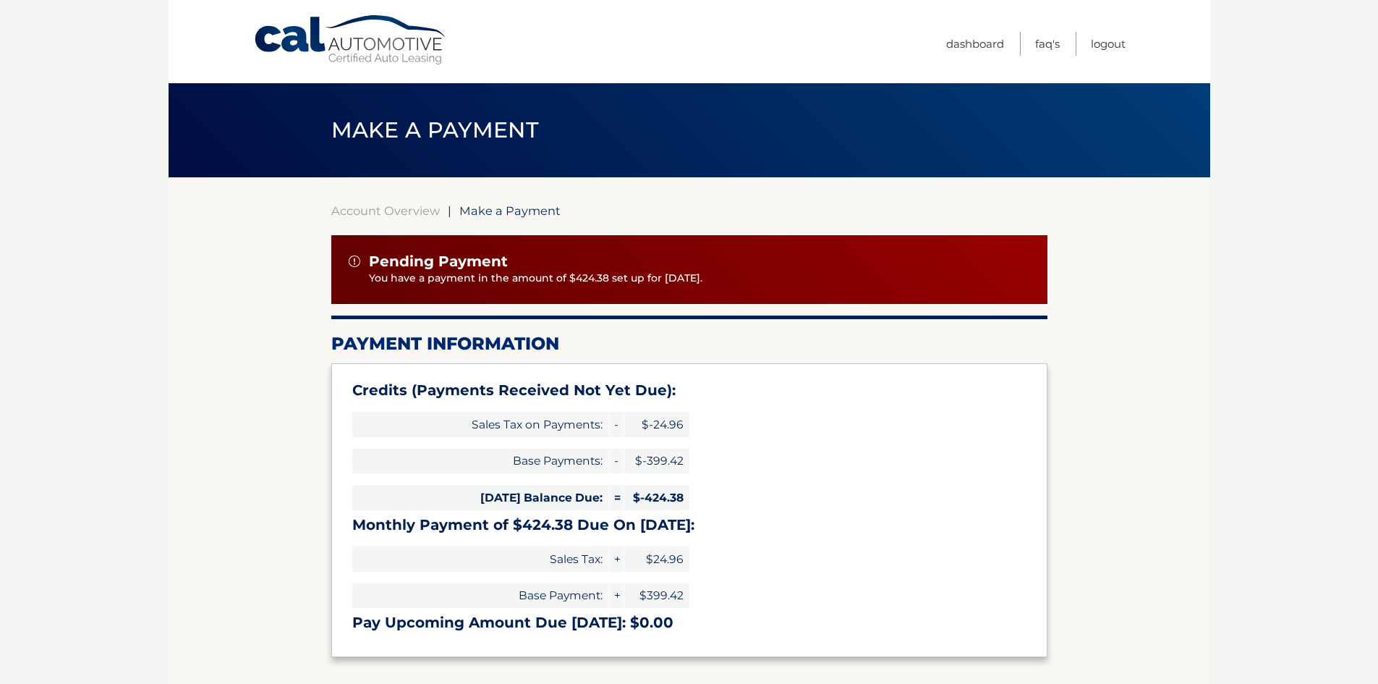
type input "0"
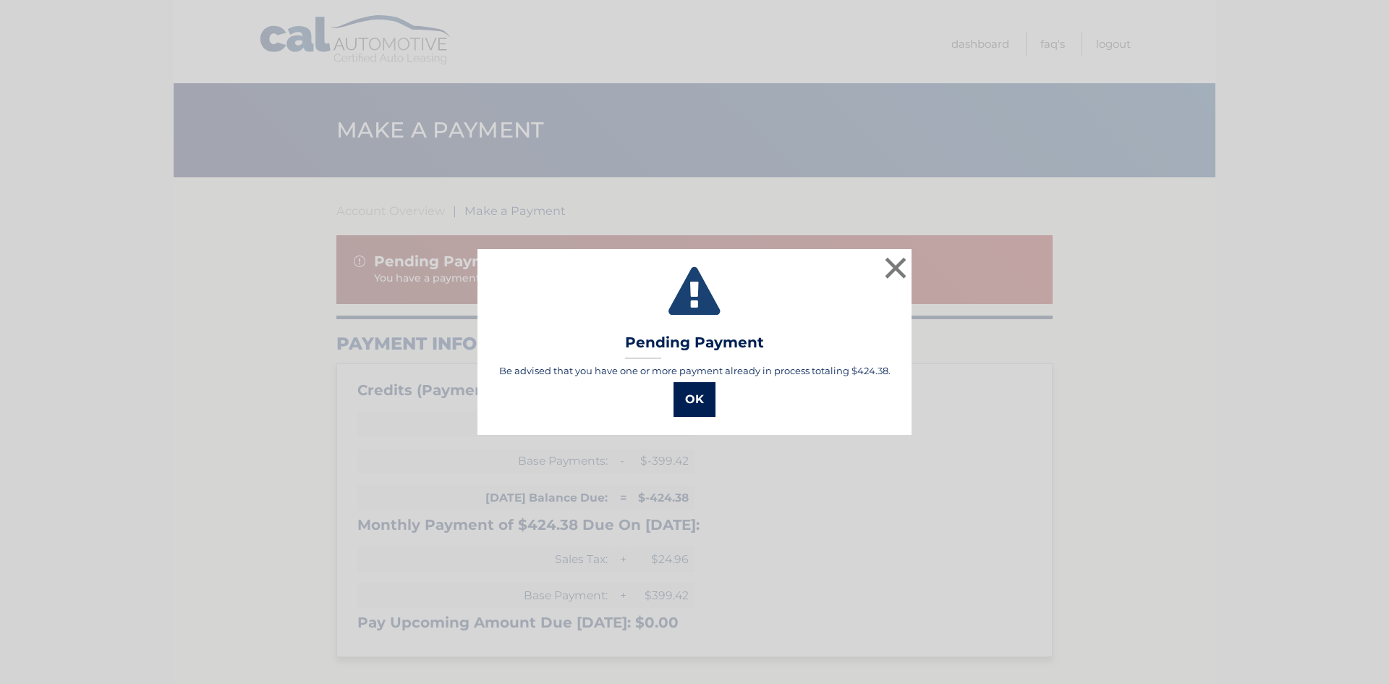
click at [697, 394] on button "OK" at bounding box center [694, 399] width 42 height 35
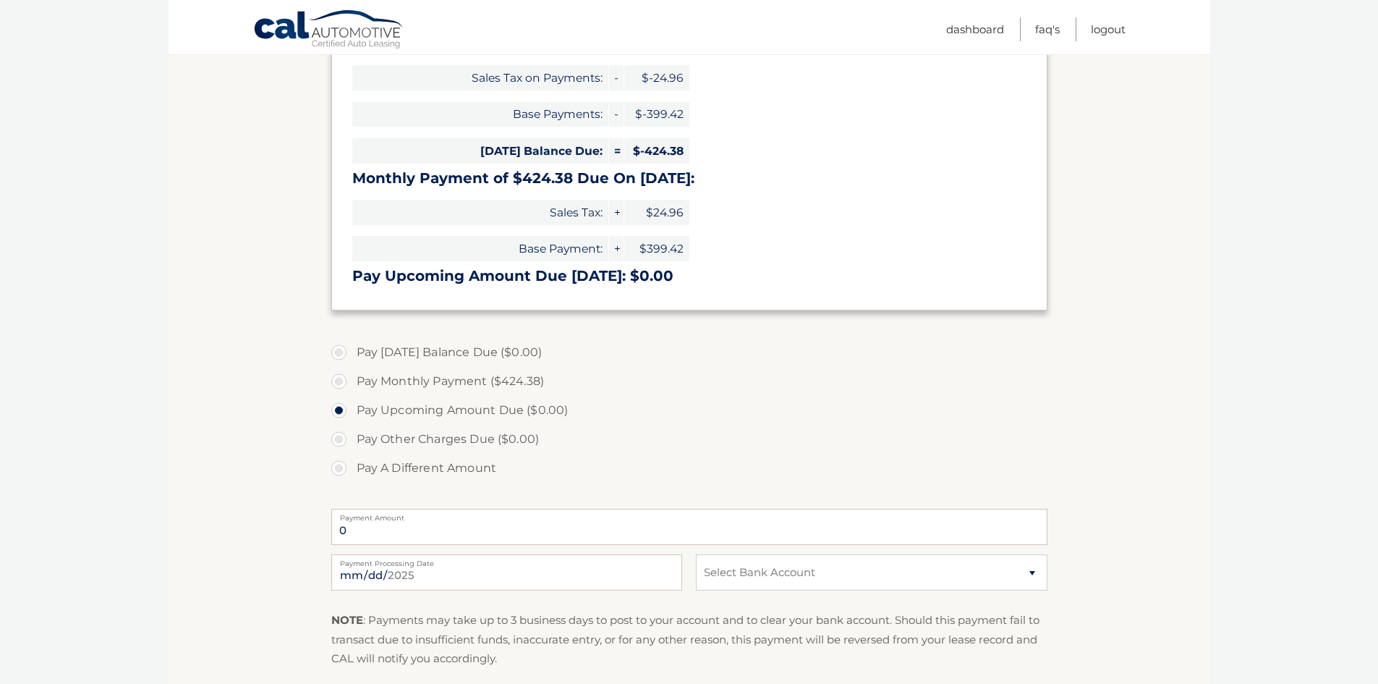
scroll to position [362, 0]
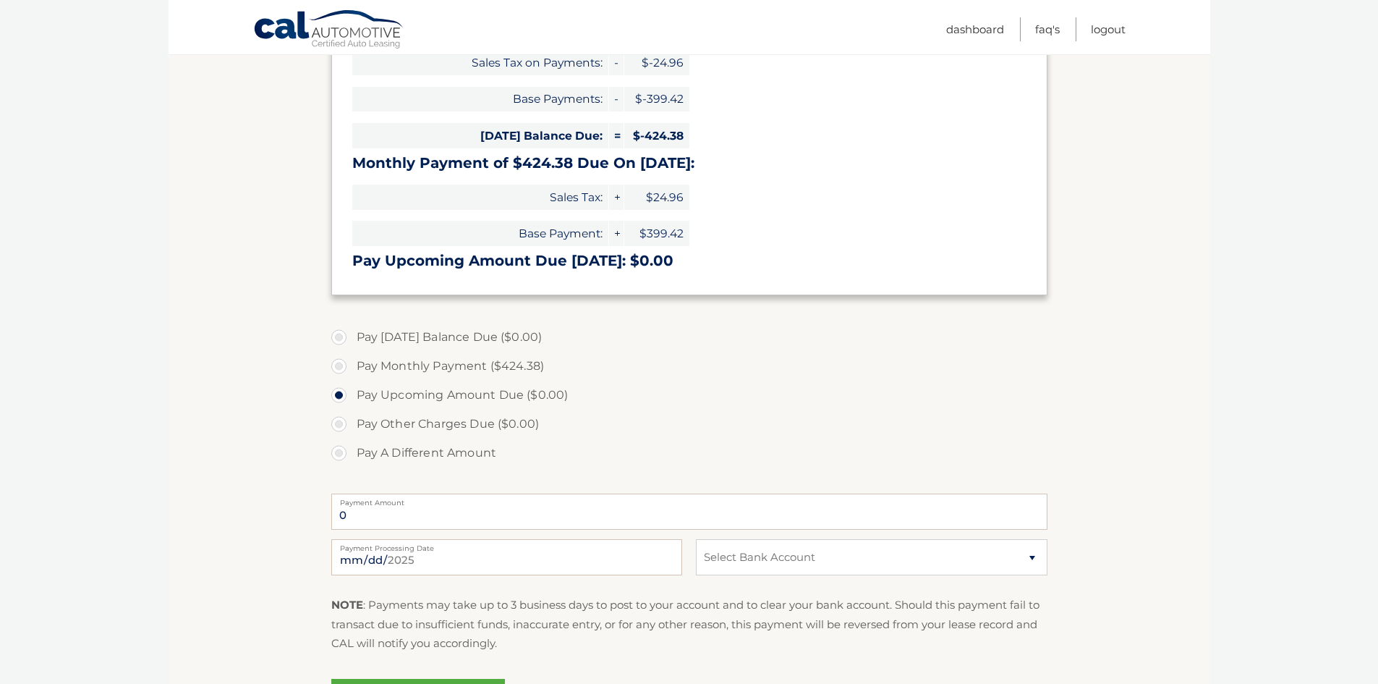
click at [427, 503] on label "Payment Amount" at bounding box center [689, 499] width 716 height 12
click at [427, 503] on input "0" at bounding box center [689, 511] width 716 height 36
click at [794, 566] on select "Select Bank Account Savings WINCHESTER SAVINGS BANK *****8568 Checking CITIZENS…" at bounding box center [871, 557] width 351 height 36
select select "MDMwZjJhNGUtNGEyZi00ZDYwLTlmZmQtNjI2MmIzMDgyZTNh"
click at [696, 539] on select "Select Bank Account Savings WINCHESTER SAVINGS BANK *****8568 Checking CITIZENS…" at bounding box center [871, 557] width 351 height 36
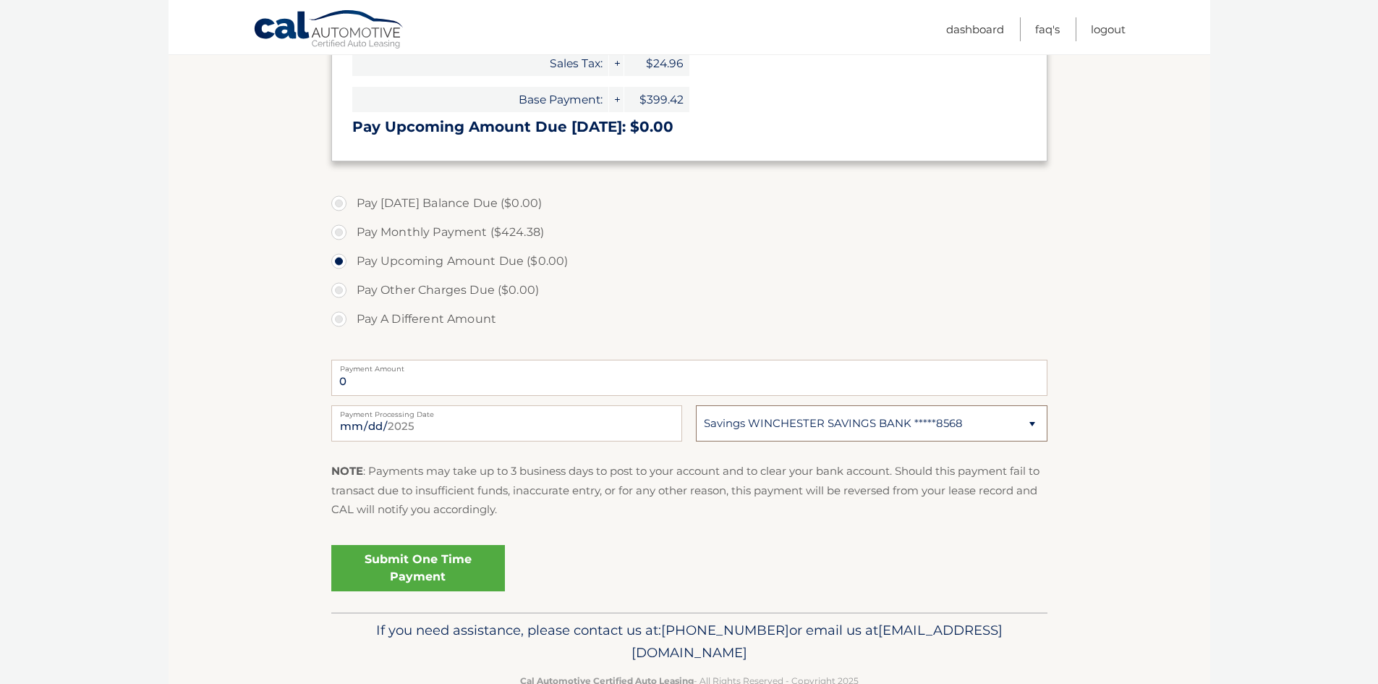
scroll to position [462, 0]
